Goal: Download file/media

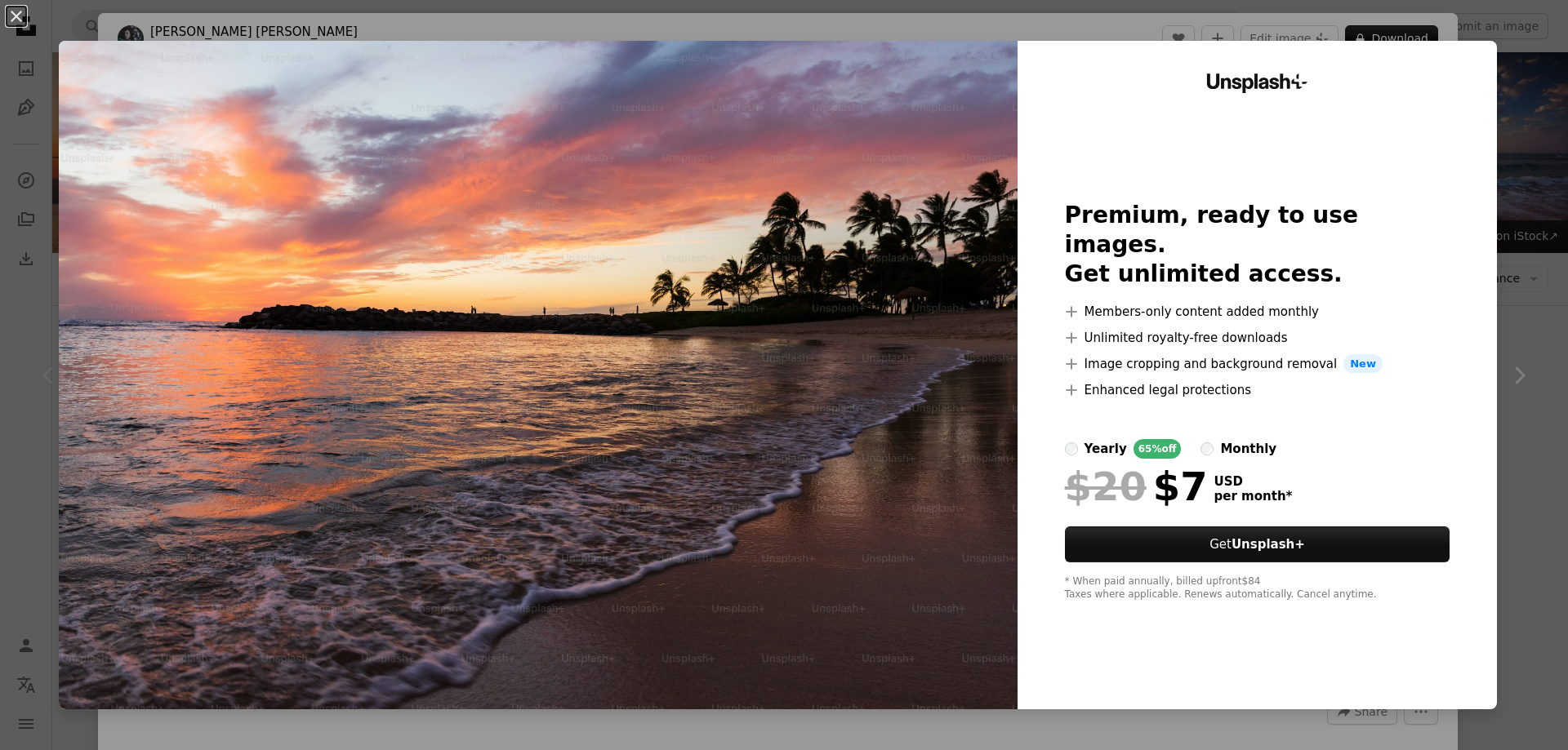
click at [648, 361] on img at bounding box center [539, 375] width 959 height 669
click at [1503, 220] on div "An X shape Unsplash+ Premium, ready to use images. Get unlimited access. A plus…" at bounding box center [784, 375] width 1568 height 750
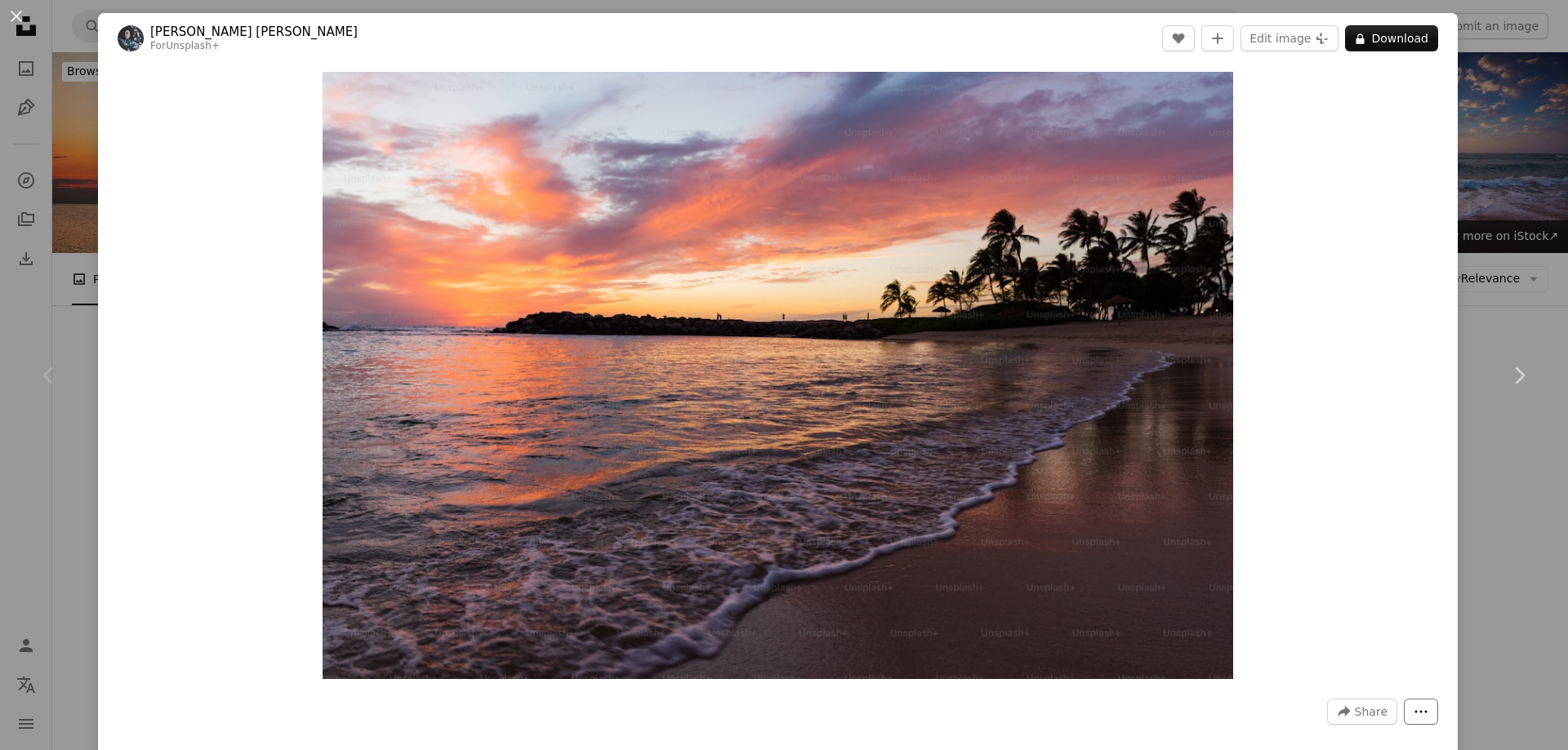
click at [1404, 710] on button "More Actions" at bounding box center [1421, 711] width 34 height 26
click at [1400, 38] on button "A lock Download" at bounding box center [1392, 38] width 93 height 26
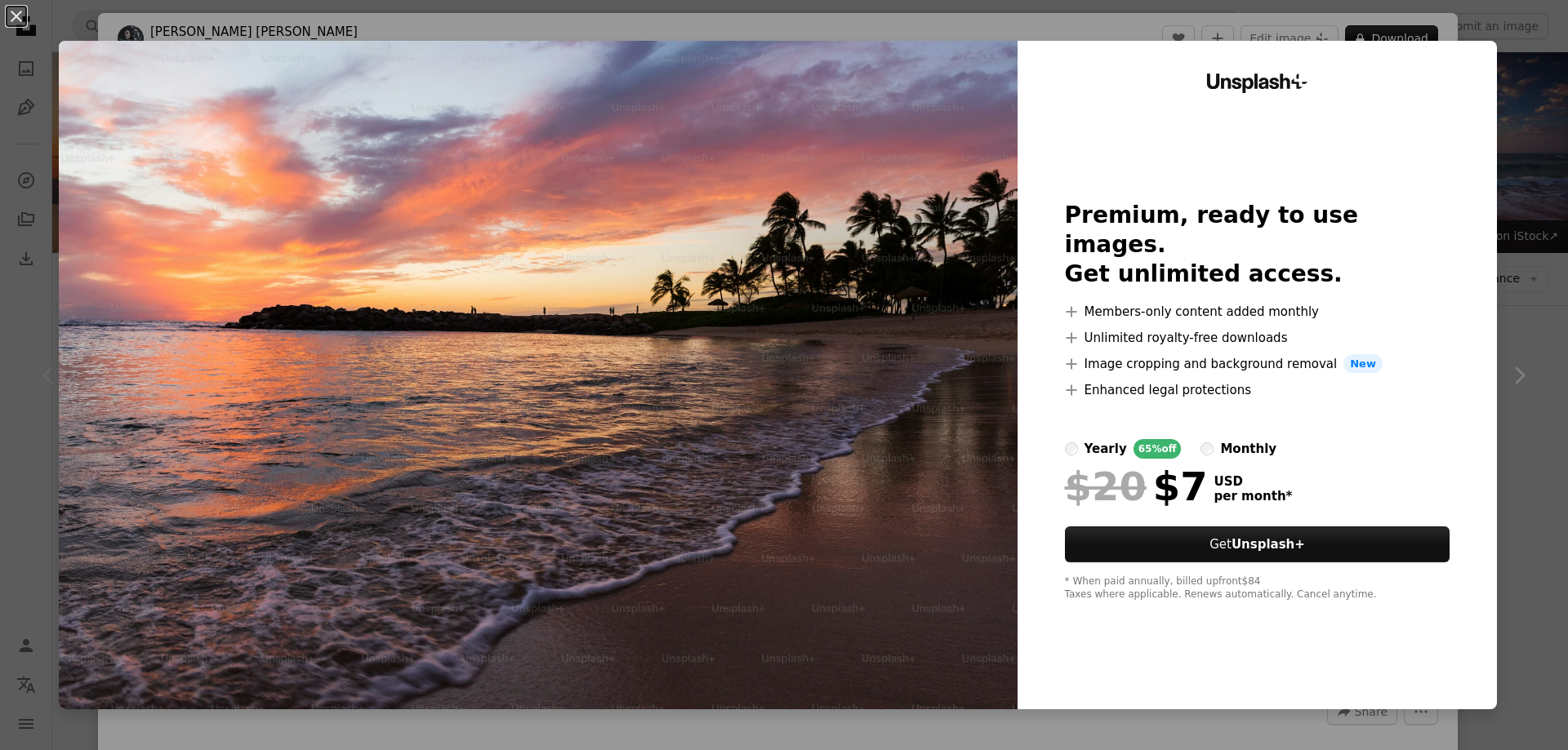
click at [639, 498] on img at bounding box center [539, 375] width 959 height 669
